Goal: Information Seeking & Learning: Learn about a topic

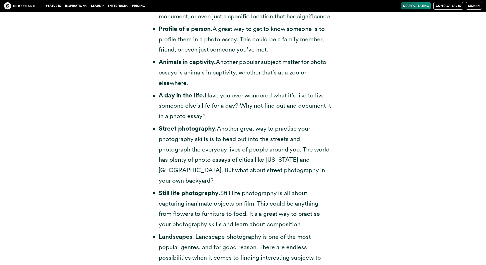
scroll to position [1224, 0]
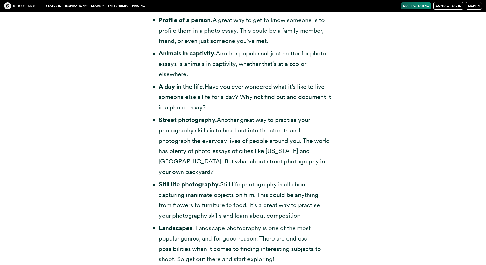
drag, startPoint x: 200, startPoint y: 109, endPoint x: 205, endPoint y: 110, distance: 5.9
click at [201, 110] on li "A day in the life. Have you ever wondered what it’s like to live someone else’s…" at bounding box center [246, 97] width 174 height 31
click at [212, 109] on li "A day in the life. Have you ever wondered what it’s like to live someone else’s…" at bounding box center [246, 97] width 174 height 31
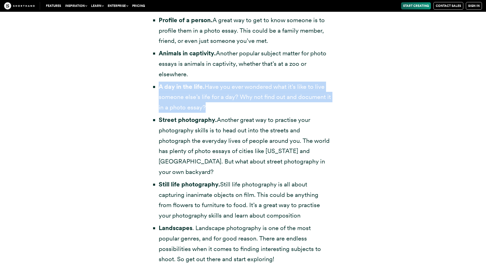
drag, startPoint x: 210, startPoint y: 109, endPoint x: 155, endPoint y: 90, distance: 58.4
click at [159, 90] on li "A day in the life. Have you ever wondered what it’s like to live someone else’s…" at bounding box center [246, 97] width 174 height 31
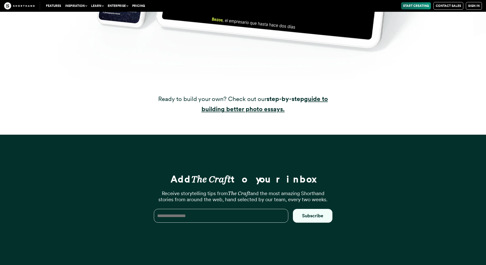
scroll to position [11605, 0]
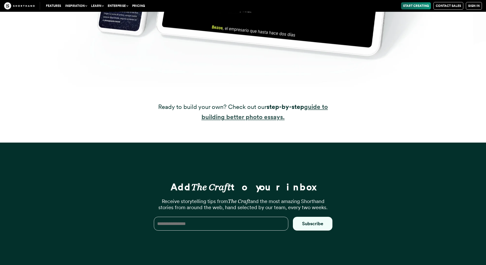
click at [258, 115] on strong "guide to building better photo essays." at bounding box center [264, 112] width 126 height 18
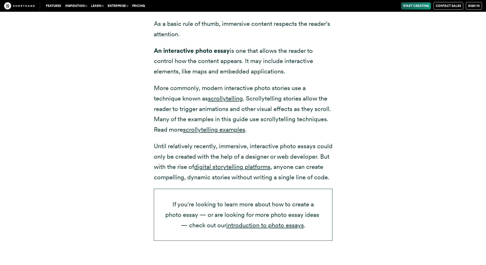
scroll to position [825, 0]
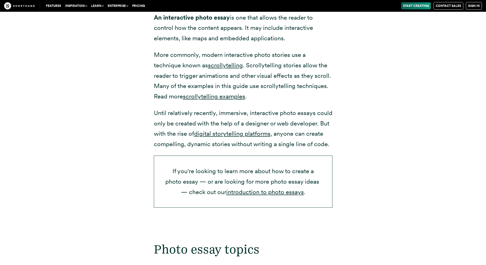
drag, startPoint x: 216, startPoint y: 113, endPoint x: 216, endPoint y: 120, distance: 6.9
click at [216, 119] on p "Until relatively recently, immersive, interactive photo essays could only be cr…" at bounding box center [243, 129] width 178 height 42
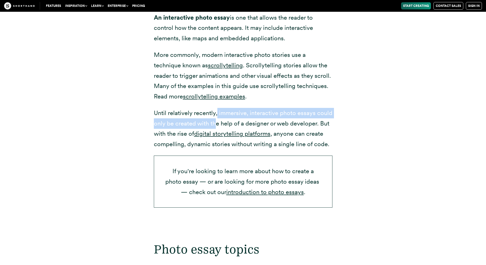
click at [216, 120] on p "Until relatively recently, immersive, interactive photo essays could only be cr…" at bounding box center [243, 129] width 178 height 42
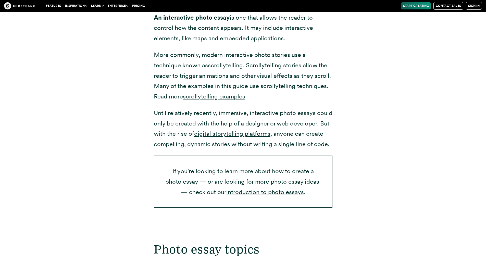
click at [186, 112] on p "Until relatively recently, immersive, interactive photo essays could only be cr…" at bounding box center [243, 129] width 178 height 42
click at [198, 94] on link "scrollytelling examples" at bounding box center [214, 96] width 62 height 7
